Goal: Navigation & Orientation: Find specific page/section

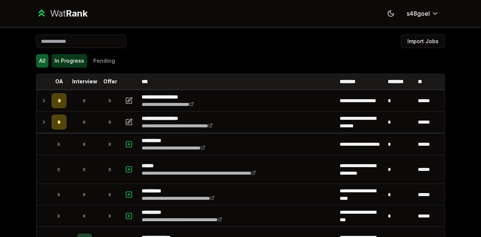
click at [57, 56] on button "In Progress" at bounding box center [69, 61] width 36 height 14
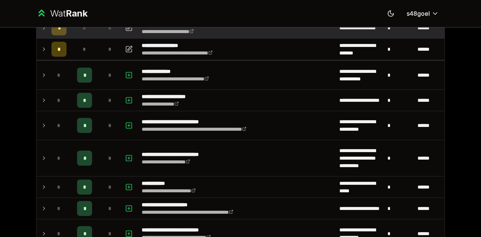
scroll to position [83, 0]
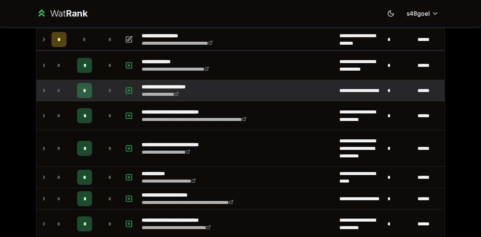
click at [48, 88] on td "*" at bounding box center [58, 90] width 21 height 21
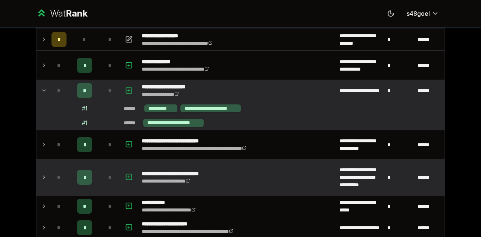
scroll to position [179, 0]
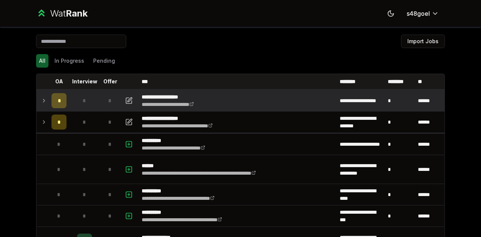
scroll to position [17, 0]
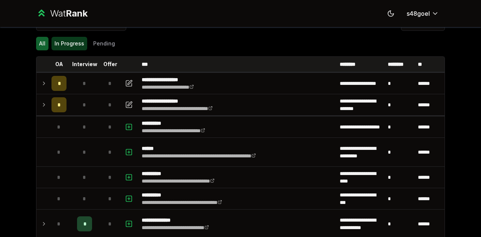
click at [62, 45] on button "In Progress" at bounding box center [69, 44] width 36 height 14
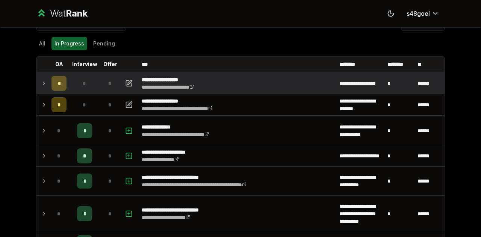
scroll to position [125, 0]
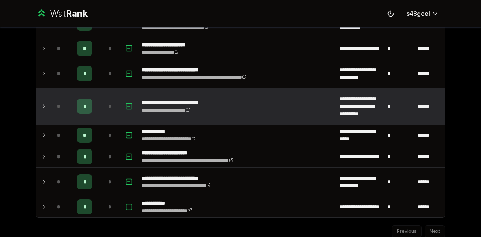
click at [52, 106] on div "*" at bounding box center [58, 106] width 15 height 15
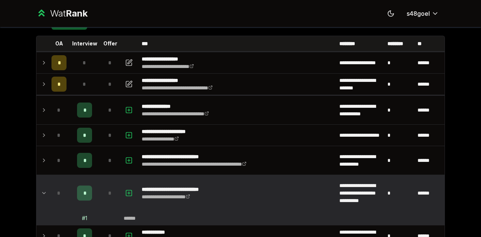
scroll to position [37, 0]
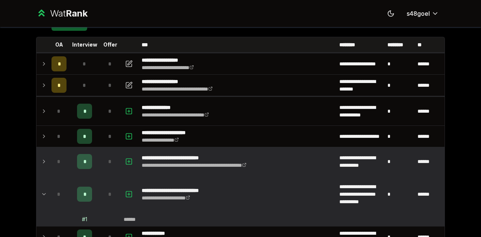
click at [51, 163] on div "*" at bounding box center [58, 161] width 15 height 15
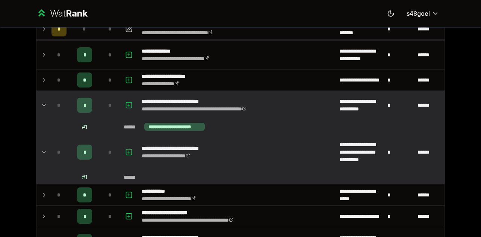
scroll to position [93, 0]
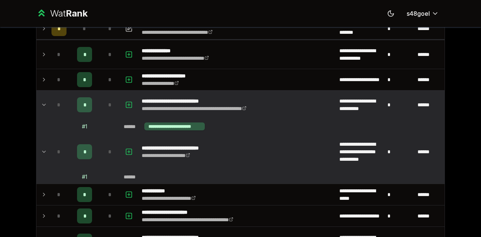
click at [51, 107] on div "*" at bounding box center [58, 104] width 15 height 15
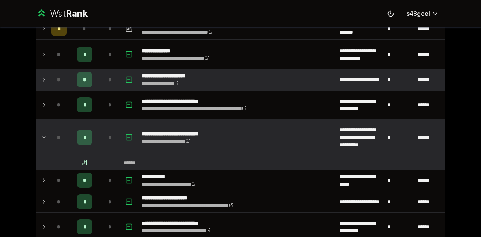
click at [36, 72] on td at bounding box center [42, 79] width 12 height 21
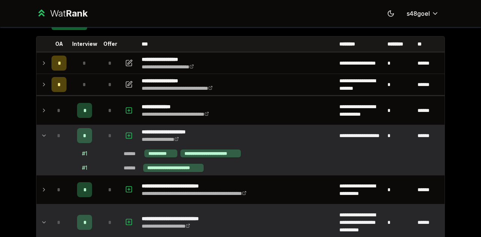
scroll to position [37, 0]
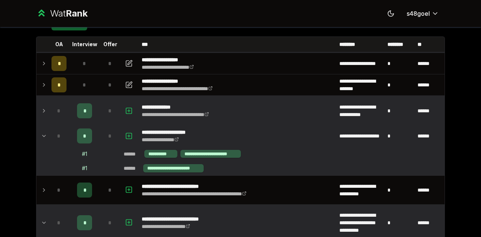
click at [44, 113] on icon at bounding box center [44, 110] width 6 height 9
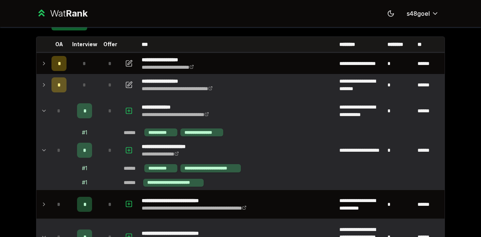
click at [41, 87] on icon at bounding box center [44, 84] width 6 height 9
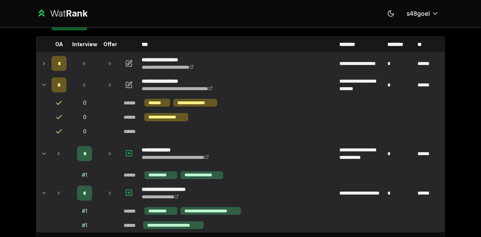
click at [38, 58] on td at bounding box center [42, 63] width 12 height 21
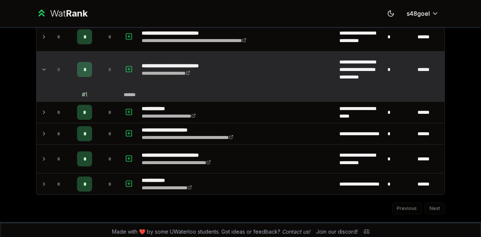
scroll to position [264, 0]
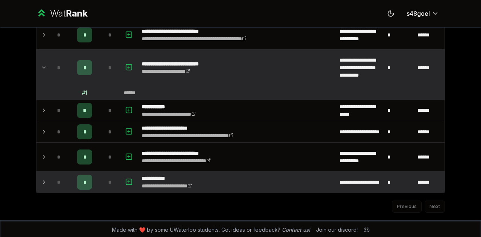
click at [41, 178] on icon at bounding box center [44, 182] width 6 height 9
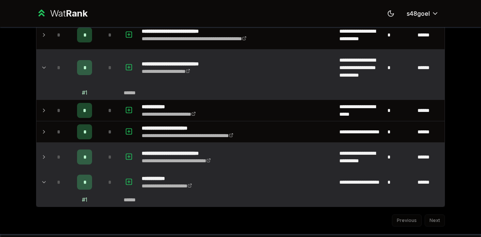
scroll to position [277, 0]
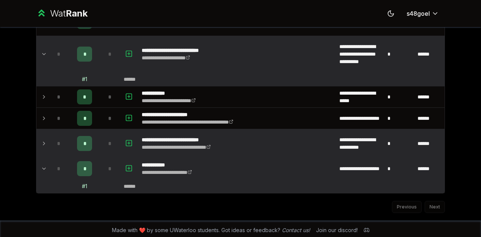
click at [54, 147] on div "*" at bounding box center [58, 143] width 15 height 15
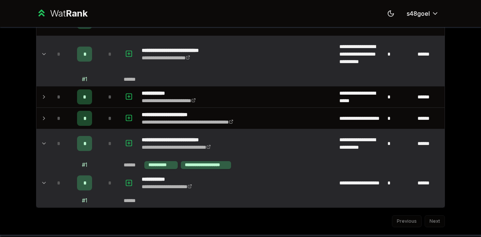
click at [48, 180] on td "*" at bounding box center [58, 182] width 21 height 21
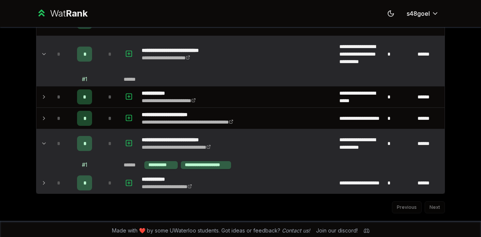
click at [48, 179] on td "*" at bounding box center [58, 182] width 21 height 21
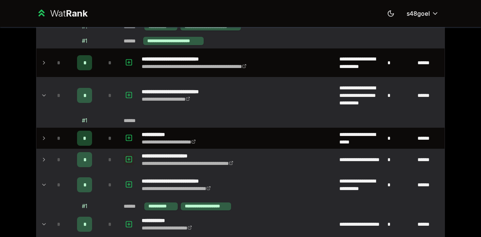
scroll to position [236, 0]
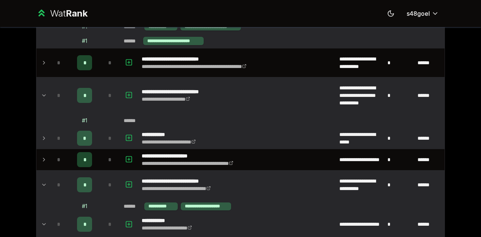
click at [51, 137] on div "*" at bounding box center [58, 138] width 15 height 15
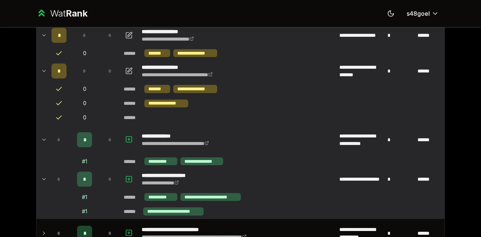
scroll to position [0, 0]
